Goal: Information Seeking & Learning: Check status

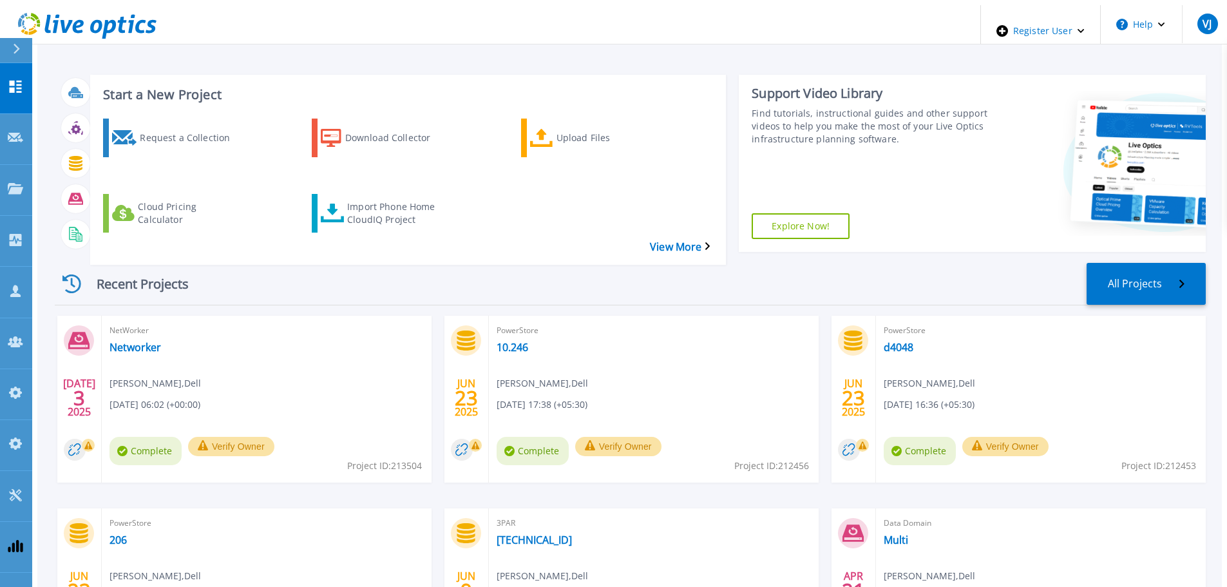
click at [23, 55] on div at bounding box center [22, 50] width 21 height 24
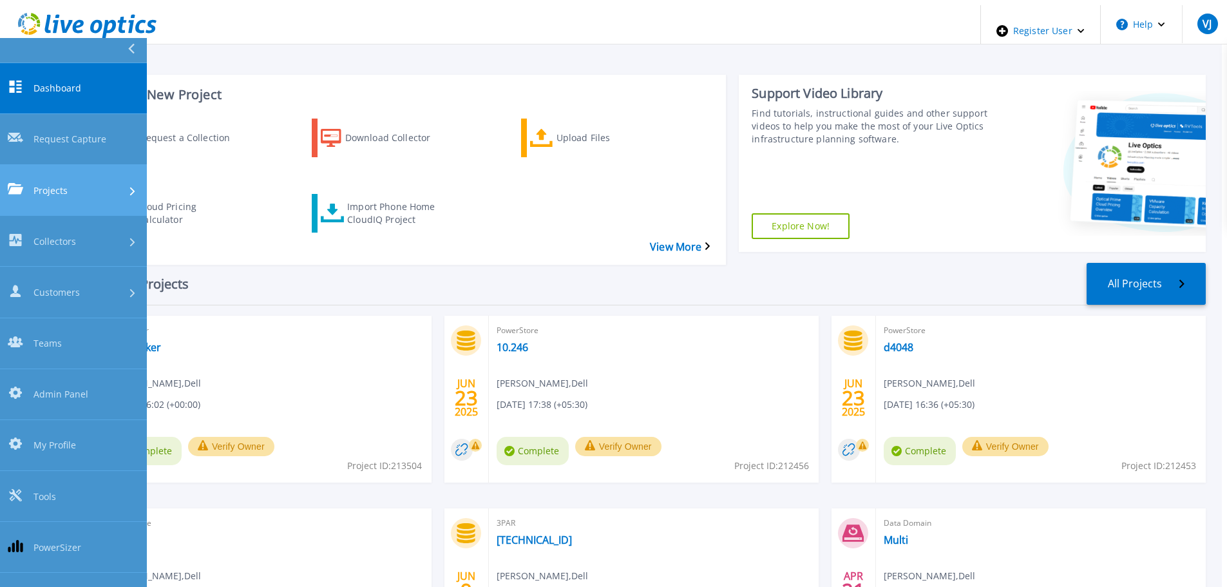
click at [73, 183] on div "Projects" at bounding box center [73, 190] width 131 height 14
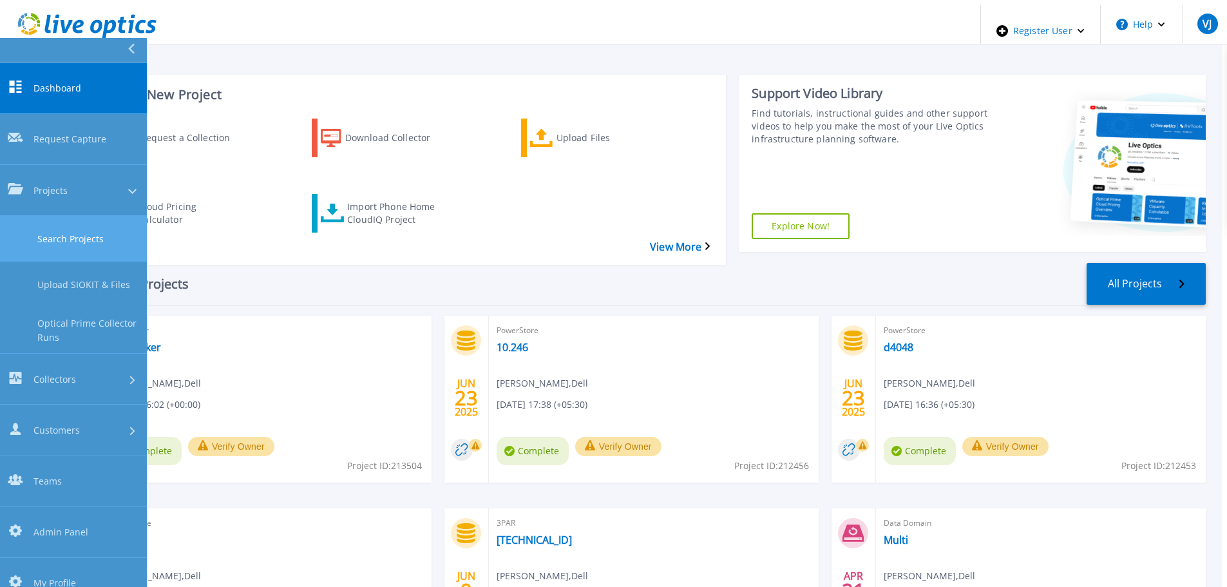
click at [82, 216] on link "Search Projects" at bounding box center [73, 239] width 147 height 46
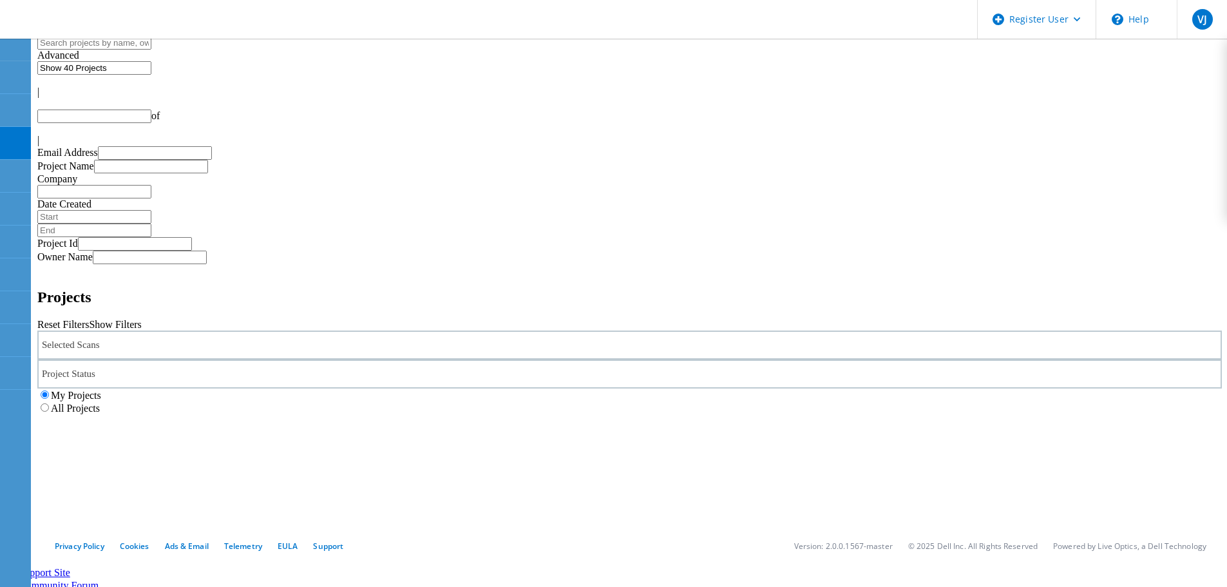
type input "1"
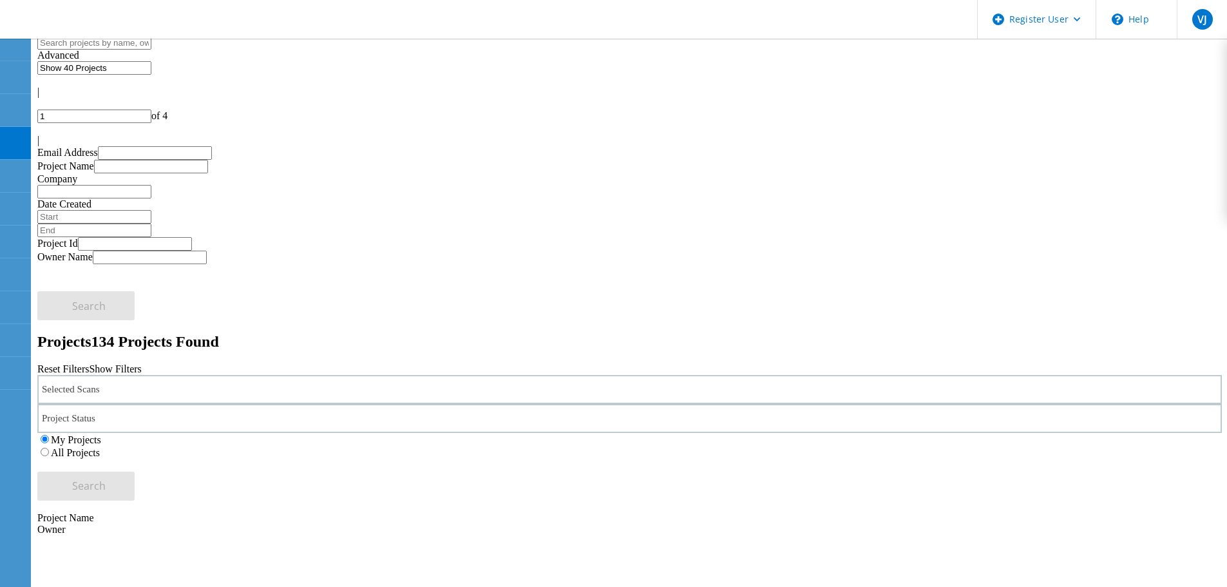
click at [957, 433] on div "My Projects All Projects" at bounding box center [629, 446] width 1184 height 26
click at [100, 447] on label "All Projects" at bounding box center [75, 452] width 49 height 11
click at [49, 448] on input "All Projects" at bounding box center [45, 452] width 8 height 8
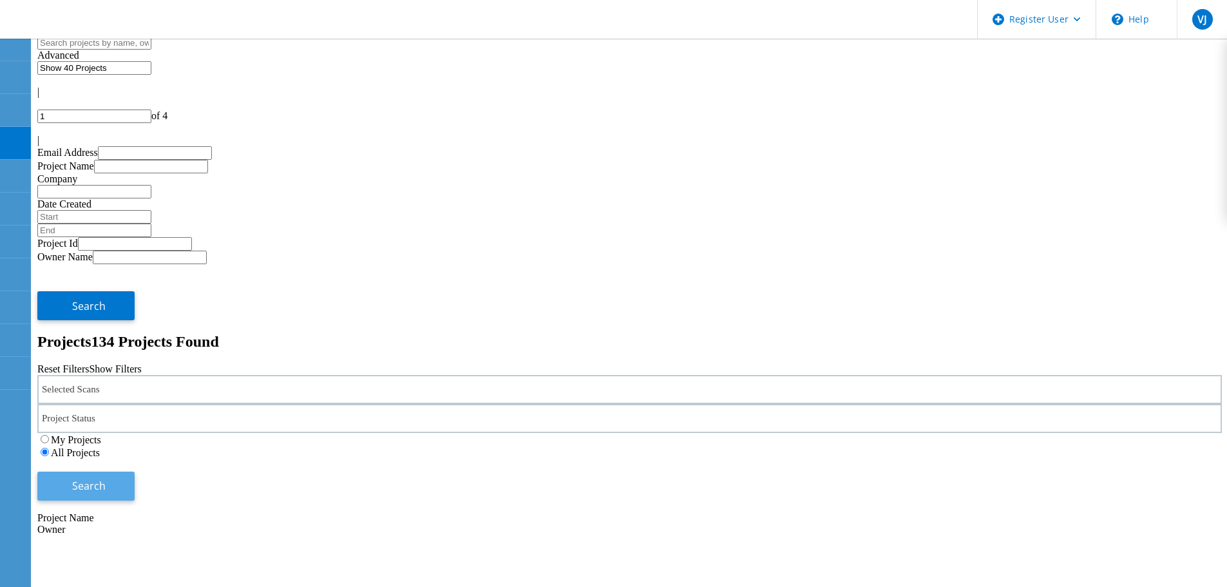
click at [106, 478] on span "Search" at bounding box center [88, 485] width 33 height 14
click at [221, 376] on div "Selected Scans" at bounding box center [629, 390] width 1184 height 29
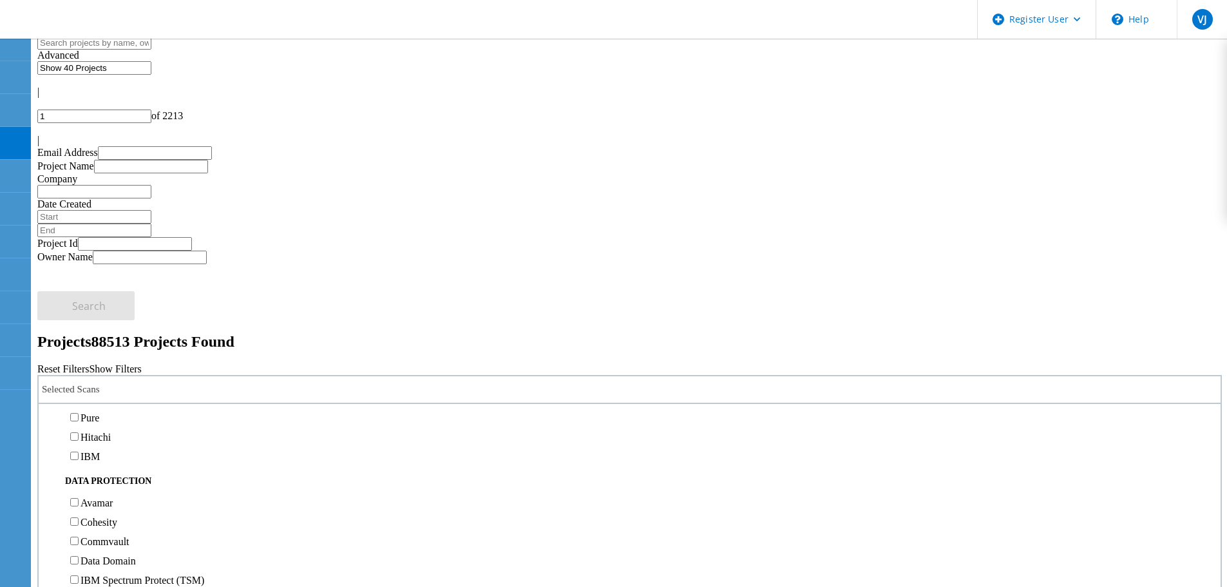
scroll to position [515, 0]
click at [99, 348] on label "Pure" at bounding box center [89, 353] width 19 height 11
click at [79, 348] on input "Pure" at bounding box center [74, 352] width 8 height 8
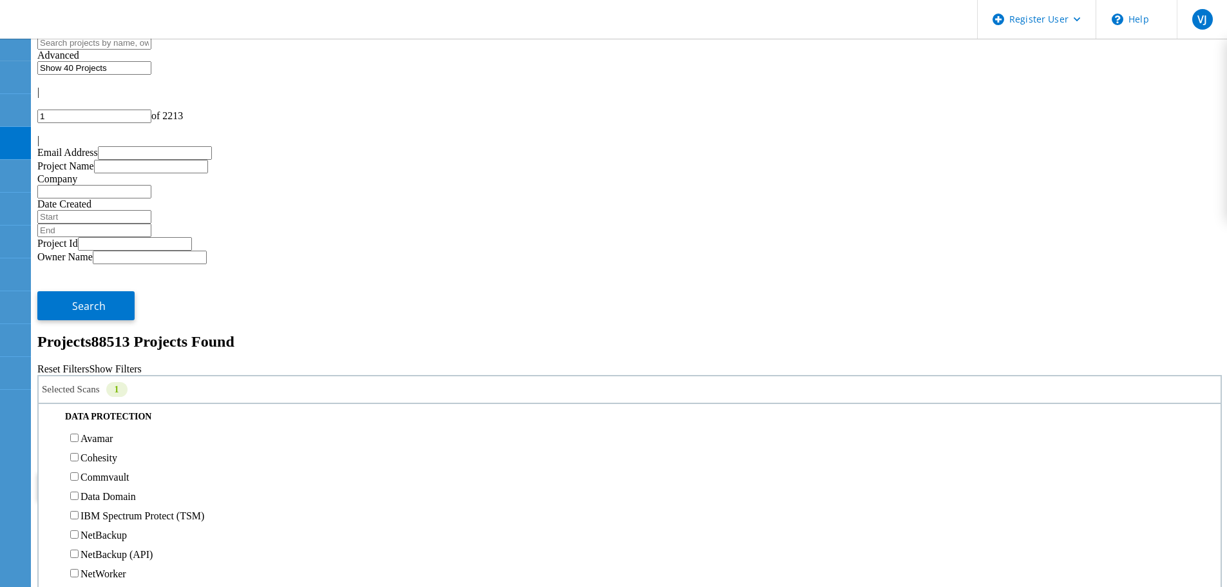
click at [106, 478] on span "Search" at bounding box center [88, 485] width 33 height 14
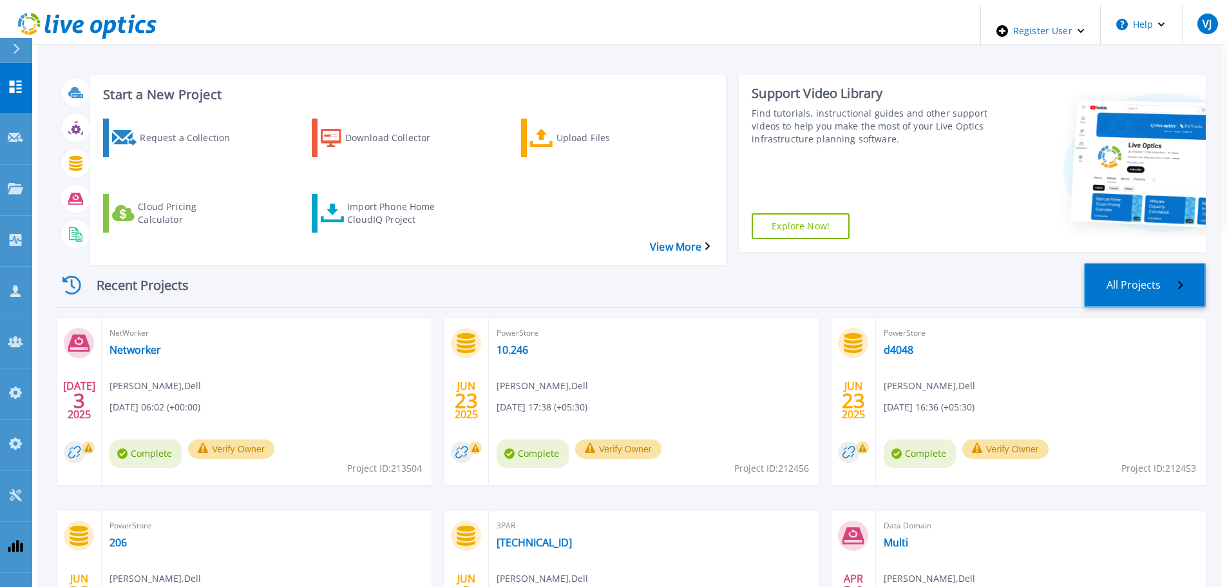
click at [1126, 263] on link "All Projects" at bounding box center [1145, 285] width 122 height 44
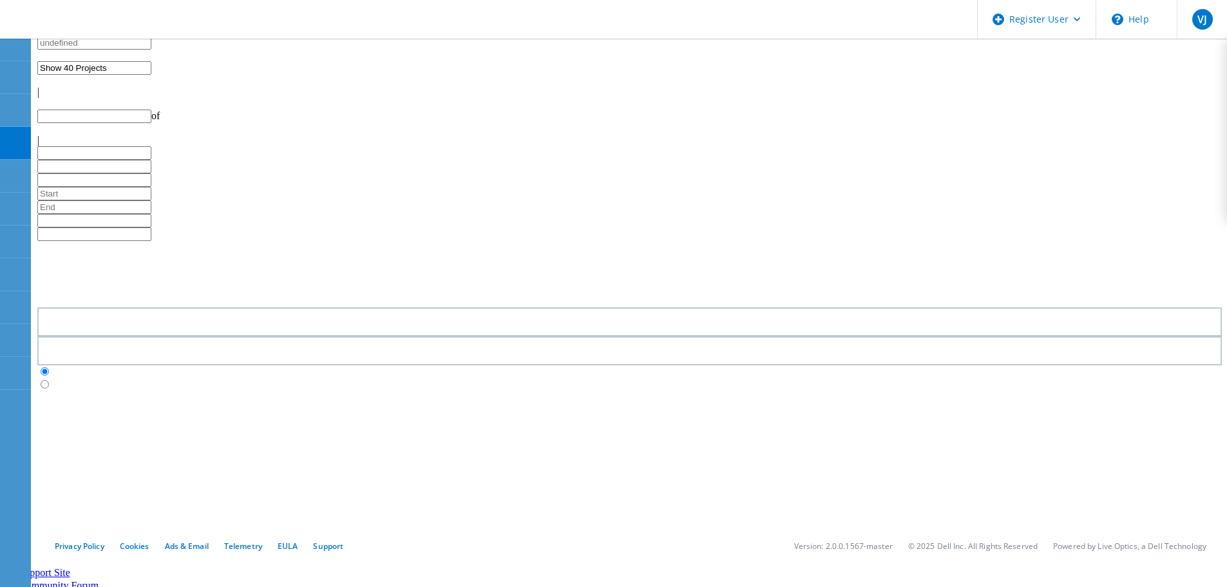
type input "1"
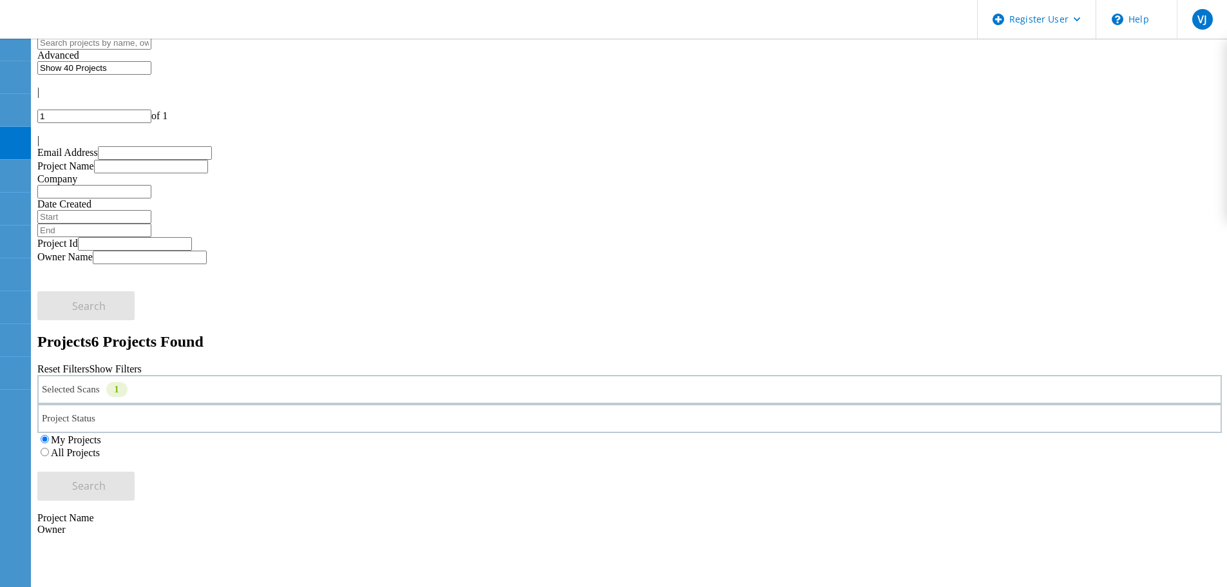
click at [100, 447] on label "All Projects" at bounding box center [75, 452] width 49 height 11
click at [49, 448] on input "All Projects" at bounding box center [45, 452] width 8 height 8
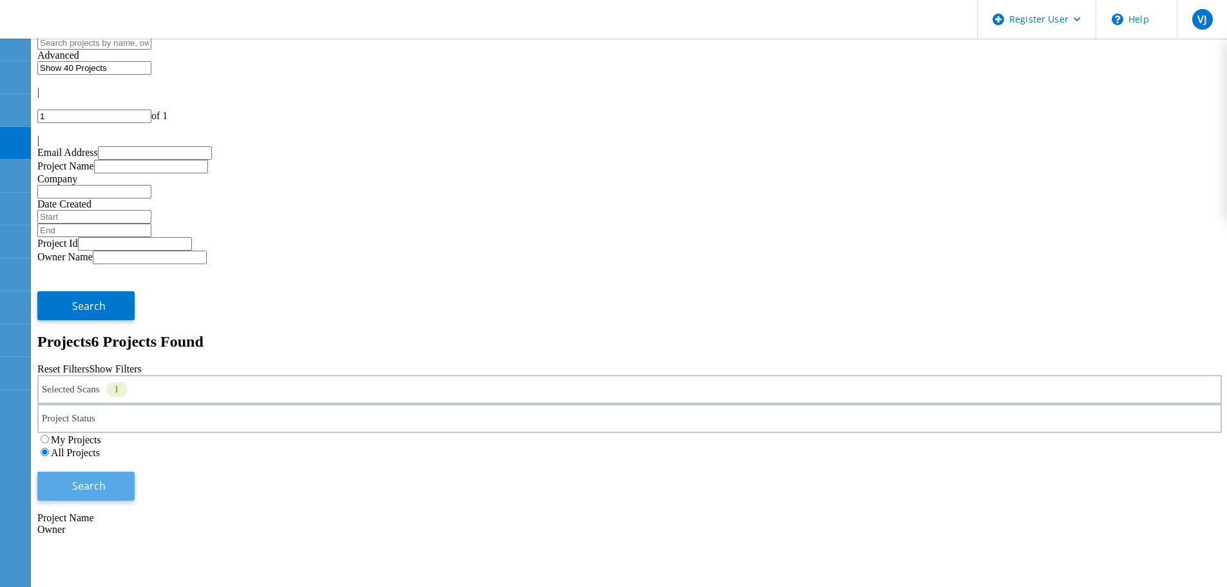
click at [135, 471] on button "Search" at bounding box center [85, 485] width 97 height 29
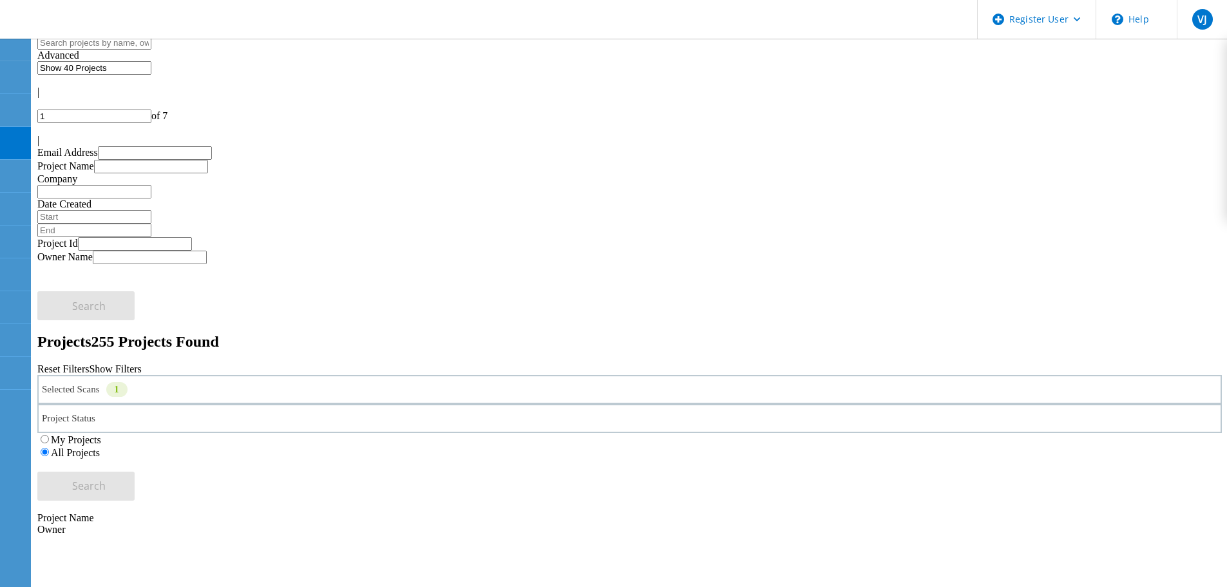
click at [263, 375] on div "Selected Scans 1" at bounding box center [629, 389] width 1184 height 29
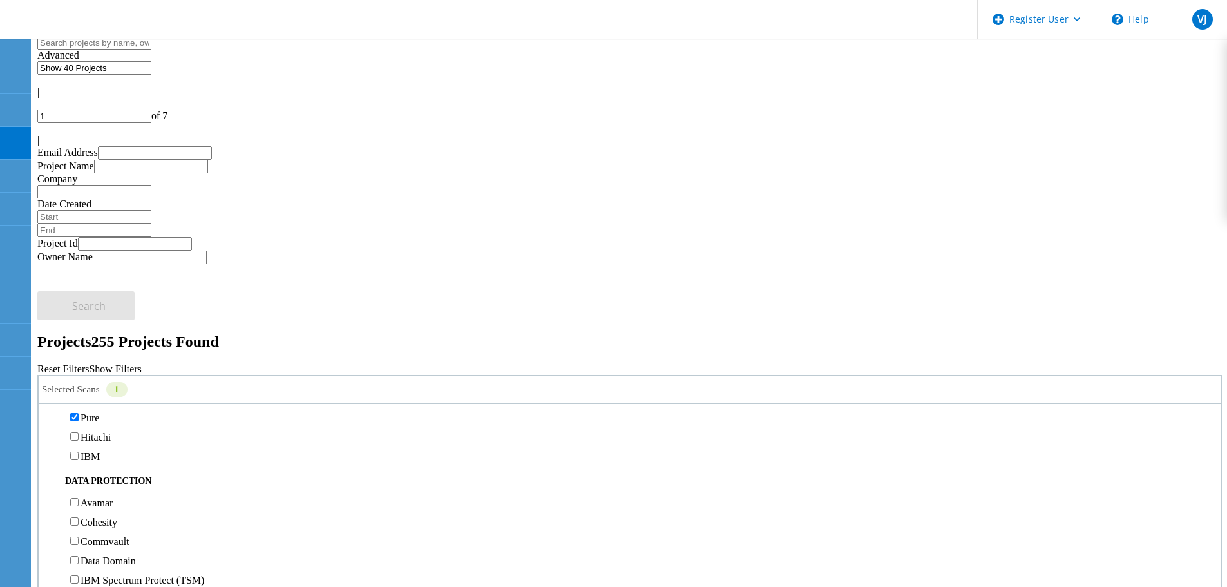
click at [725, 363] on div "Reset Filters Show Filters" at bounding box center [629, 369] width 1184 height 12
